Goal: Task Accomplishment & Management: Manage account settings

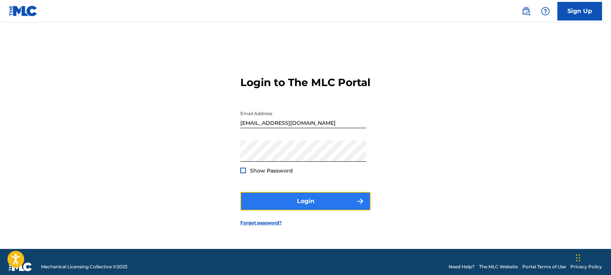
click at [349, 210] on button "Login" at bounding box center [305, 201] width 130 height 19
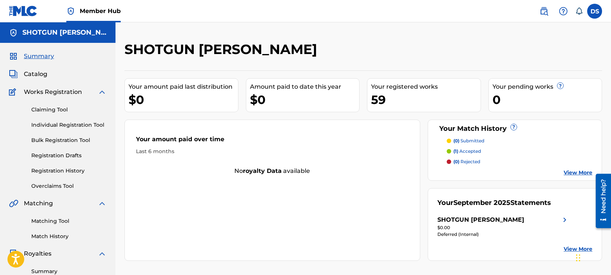
click at [96, 13] on span "Member Hub" at bounding box center [100, 11] width 41 height 9
click at [595, 16] on label at bounding box center [594, 11] width 15 height 15
click at [595, 11] on input "DS Dilan Seal shotgunshane91@gmail.com Notification Preferences Profile Log out" at bounding box center [595, 11] width 0 height 0
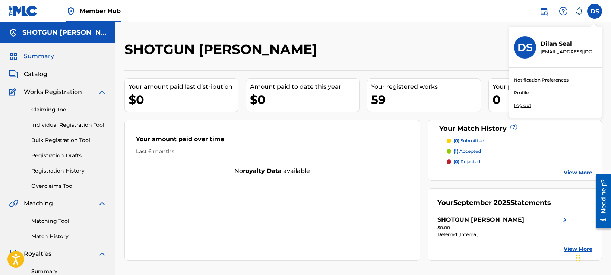
click at [524, 93] on link "Profile" at bounding box center [521, 92] width 15 height 7
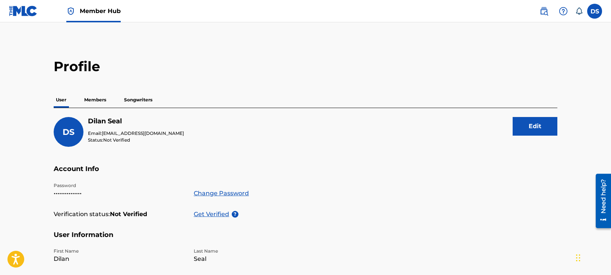
click at [101, 102] on p "Members" at bounding box center [95, 100] width 26 height 16
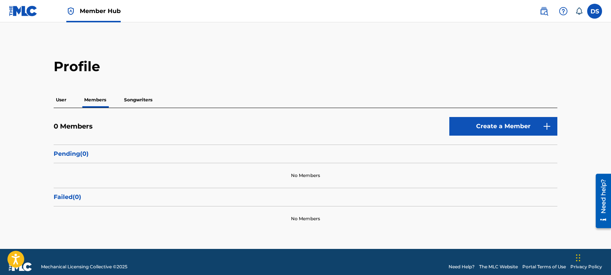
click at [134, 100] on p "Songwriters" at bounding box center [138, 100] width 33 height 16
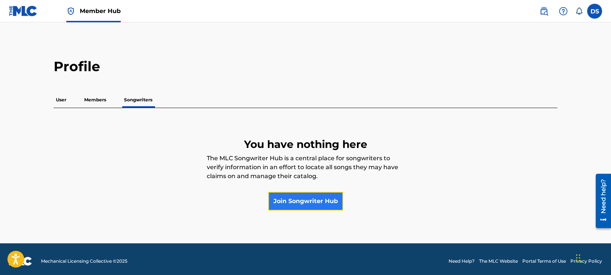
click at [292, 199] on link "Join Songwriter Hub" at bounding box center [305, 201] width 75 height 19
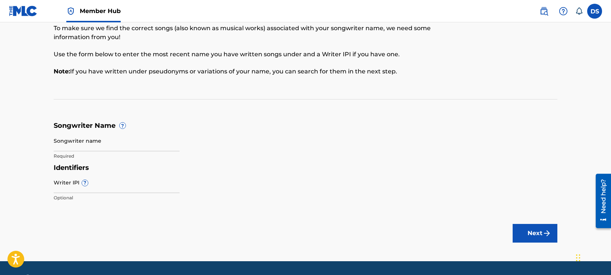
scroll to position [55, 0]
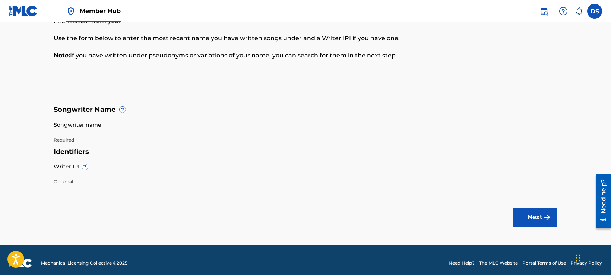
click at [118, 131] on input "Songwriter name" at bounding box center [117, 124] width 126 height 21
type input "Dilan Shane Seal"
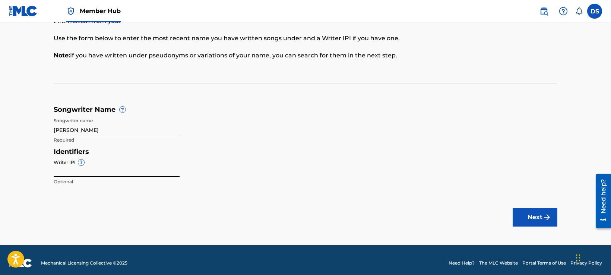
click at [100, 172] on input "Writer IPI ?" at bounding box center [117, 166] width 126 height 21
paste input "00715916140"
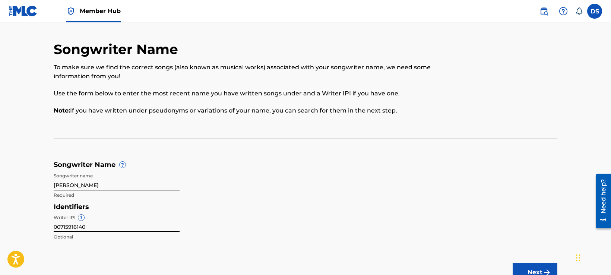
scroll to position [61, 0]
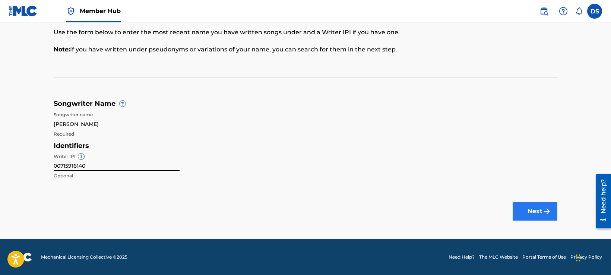
type input "00715916140"
click at [551, 210] on img "submit" at bounding box center [546, 211] width 9 height 9
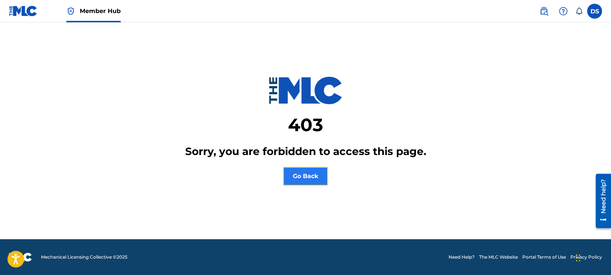
click at [302, 174] on button "Go Back" at bounding box center [305, 176] width 45 height 19
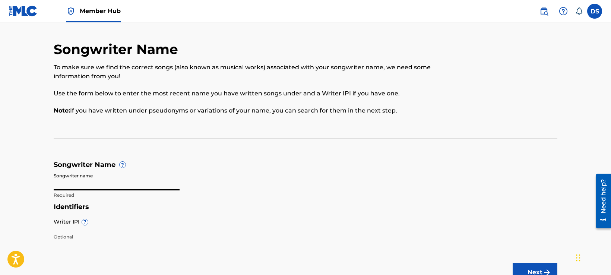
click at [96, 185] on input "Songwriter name" at bounding box center [117, 179] width 126 height 21
type input "Dilan Seal"
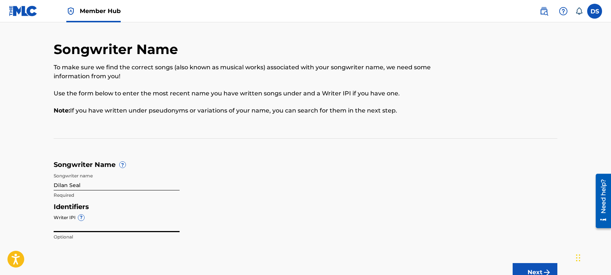
click at [89, 228] on input "Writer IPI ?" at bounding box center [117, 221] width 126 height 21
paste input "00715916140"
type input "00715916140"
click at [243, 235] on div "Identifiers Writer IPI ? 00715916140 Optional" at bounding box center [306, 224] width 504 height 42
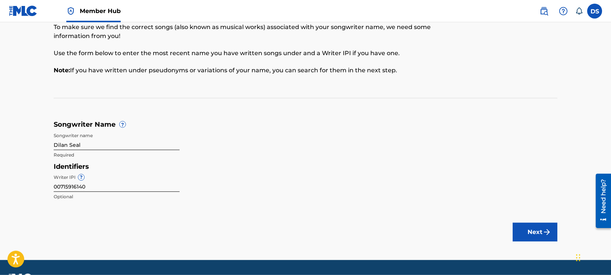
scroll to position [54, 0]
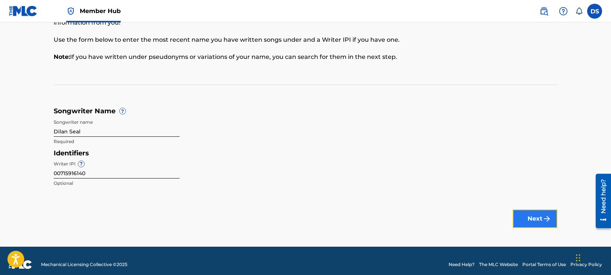
click at [527, 227] on button "Next" at bounding box center [535, 218] width 45 height 19
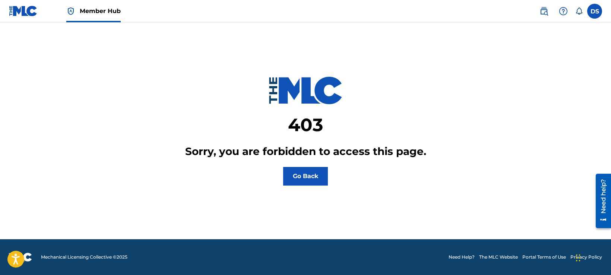
click at [320, 186] on main "403 Sorry, you are forbidden to access this page. Go Back" at bounding box center [305, 130] width 611 height 217
click at [320, 183] on button "Go Back" at bounding box center [305, 176] width 45 height 19
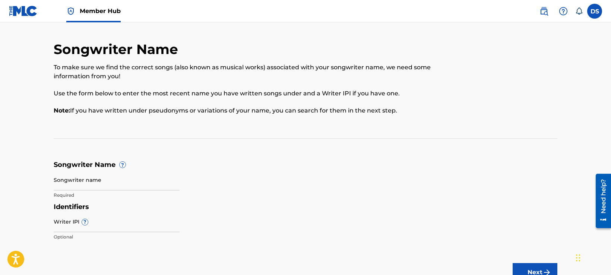
click at [99, 15] on span "Member Hub" at bounding box center [100, 11] width 41 height 9
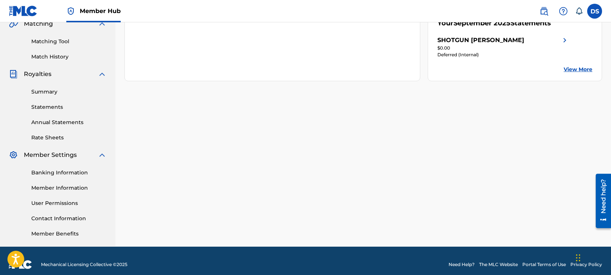
scroll to position [175, 0]
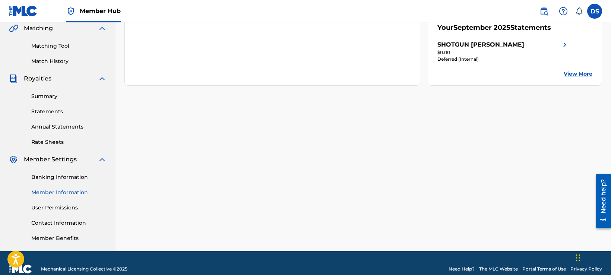
click at [79, 194] on link "Member Information" at bounding box center [68, 192] width 75 height 8
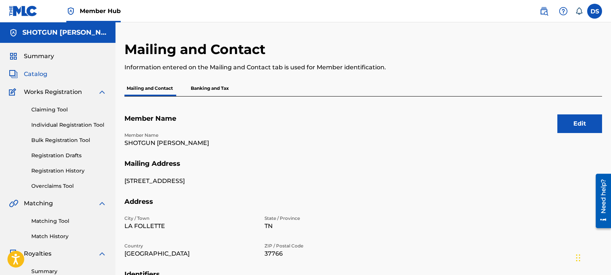
click at [33, 73] on span "Catalog" at bounding box center [35, 74] width 23 height 9
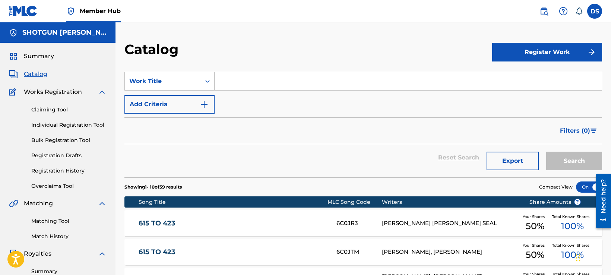
scroll to position [221, 0]
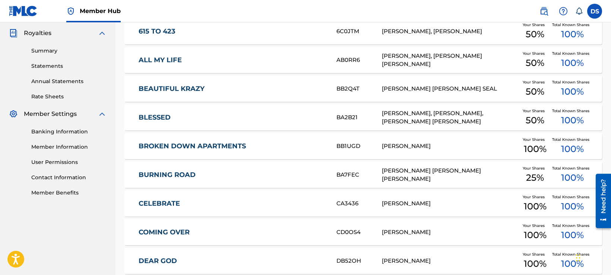
click at [181, 140] on div "BROKEN DOWN APARTMENTS BB1UGD [PERSON_NAME] SEAL Your Shares 100 % Total Known …" at bounding box center [363, 146] width 478 height 26
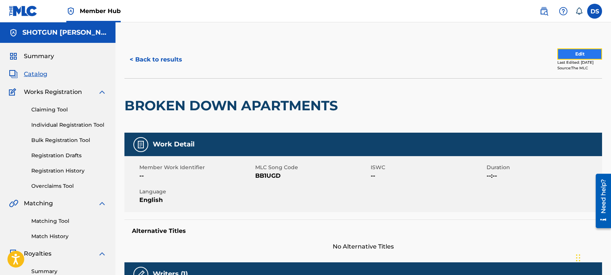
click at [561, 51] on button "Edit" at bounding box center [579, 53] width 45 height 11
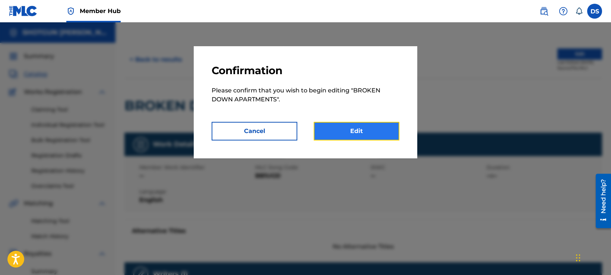
click at [355, 131] on link "Edit" at bounding box center [357, 131] width 86 height 19
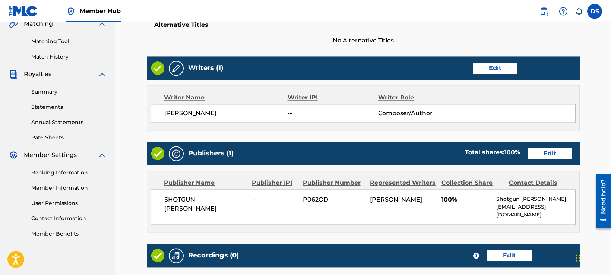
scroll to position [185, 0]
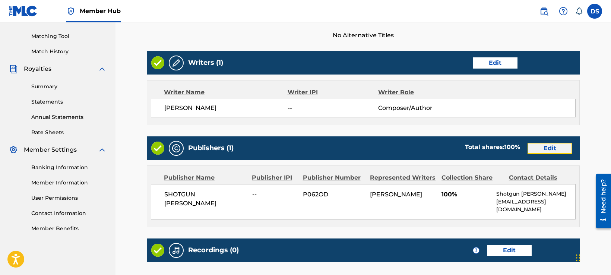
click at [550, 148] on link "Edit" at bounding box center [549, 148] width 45 height 11
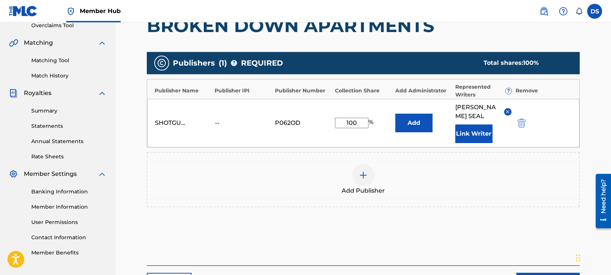
scroll to position [155, 0]
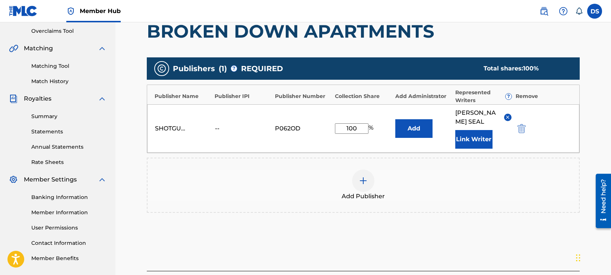
click at [218, 130] on div "--" at bounding box center [232, 128] width 34 height 9
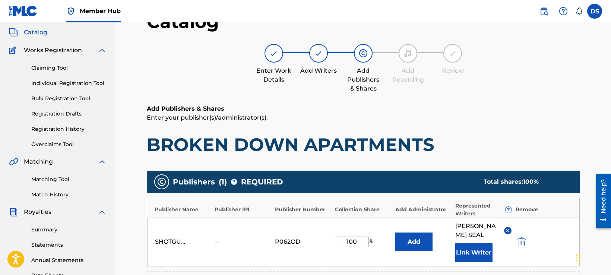
scroll to position [0, 0]
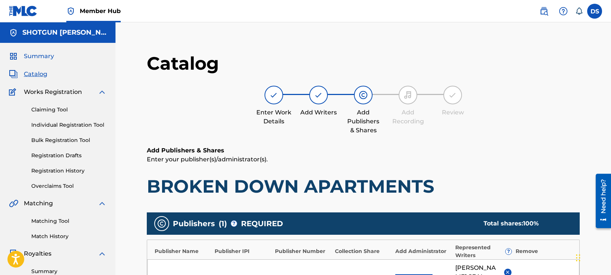
click at [49, 59] on span "Summary" at bounding box center [39, 56] width 30 height 9
